Goal: Information Seeking & Learning: Understand process/instructions

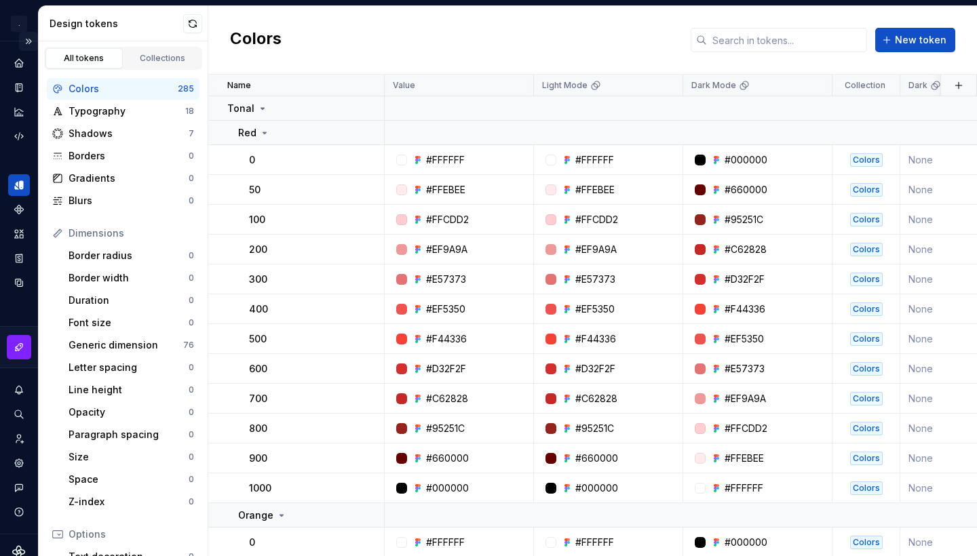
click at [21, 43] on button "Expand sidebar" at bounding box center [28, 41] width 19 height 19
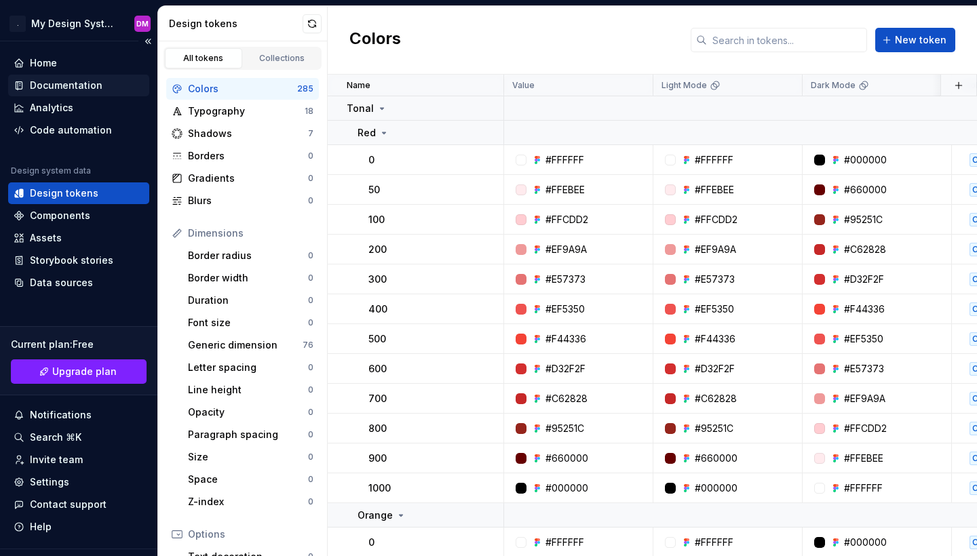
click at [69, 86] on div "Documentation" at bounding box center [66, 86] width 73 height 14
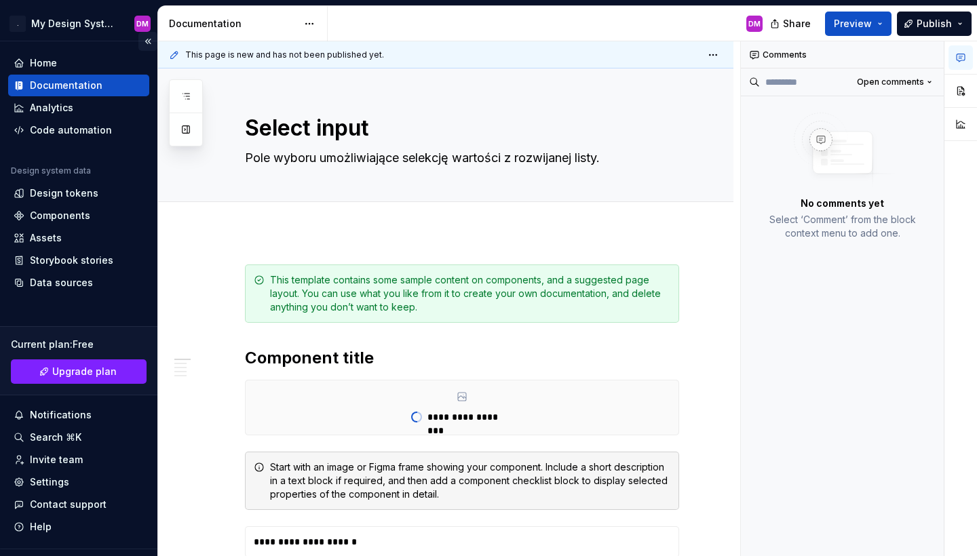
click at [138, 41] on button "Collapse sidebar" at bounding box center [147, 41] width 19 height 19
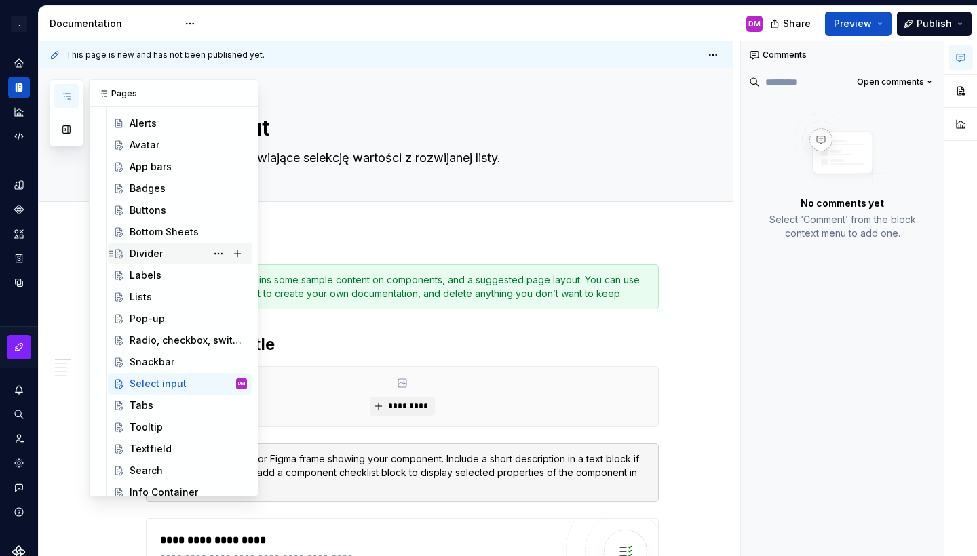
scroll to position [382, 0]
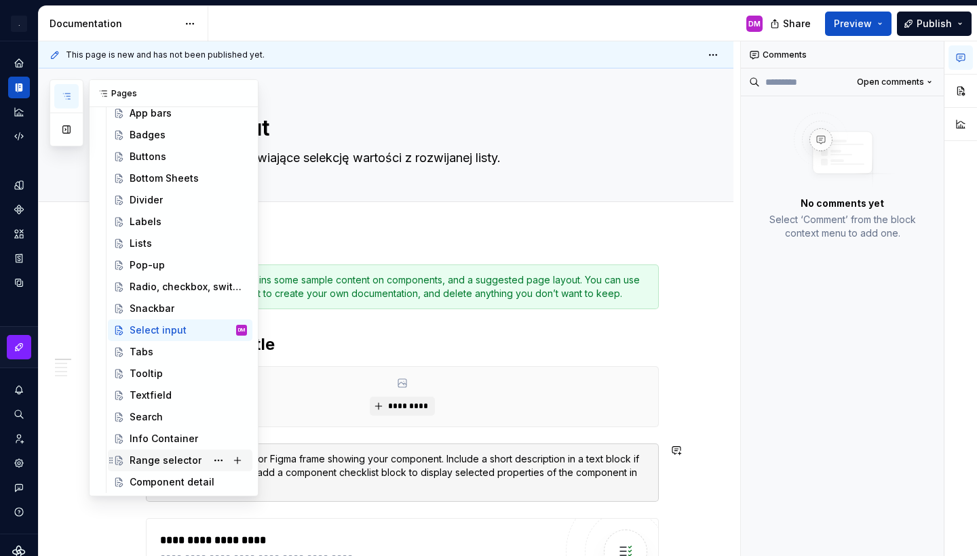
click at [157, 459] on div "Range selector" at bounding box center [166, 461] width 72 height 14
click at [161, 323] on div "Select input" at bounding box center [158, 330] width 57 height 14
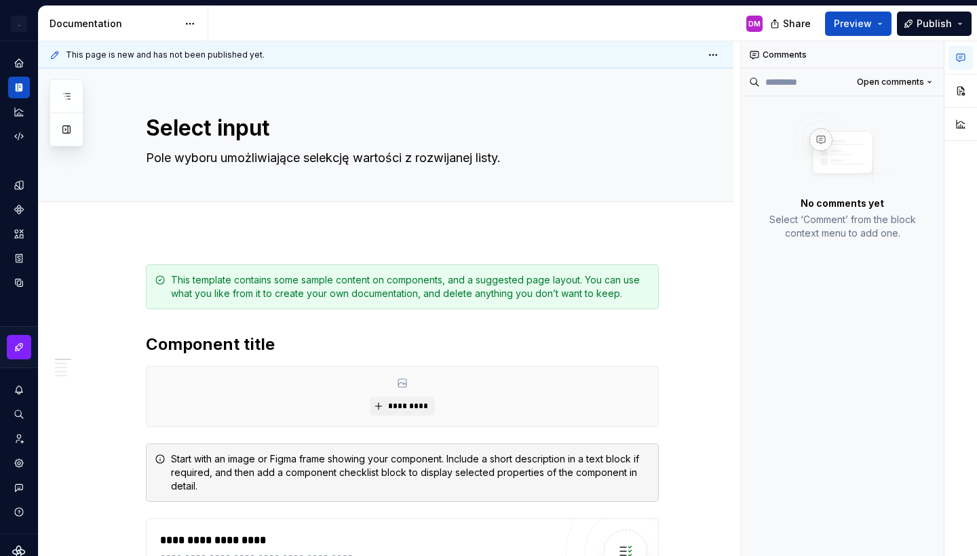
type textarea "*"
